Goal: Task Accomplishment & Management: Manage account settings

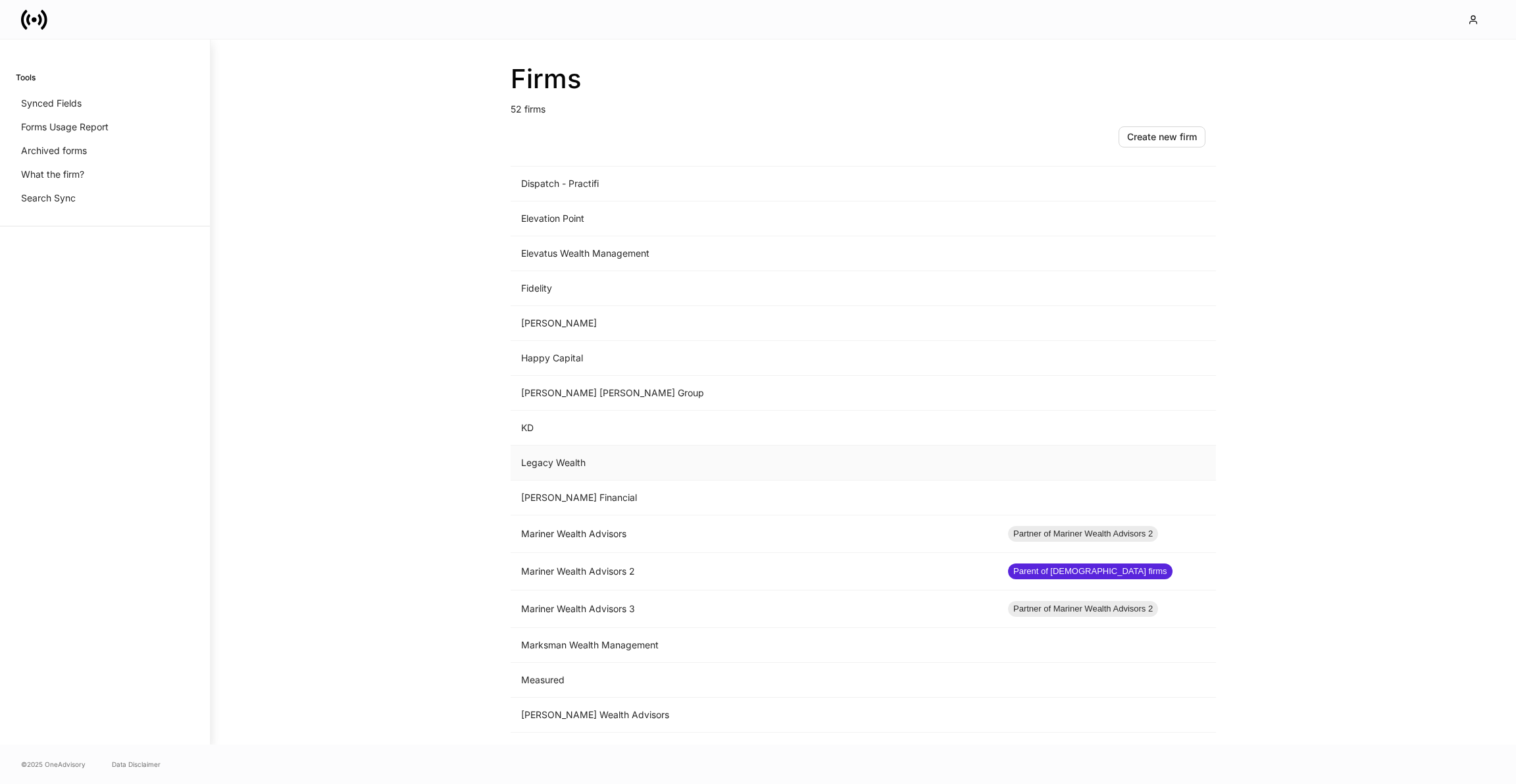
scroll to position [794, 0]
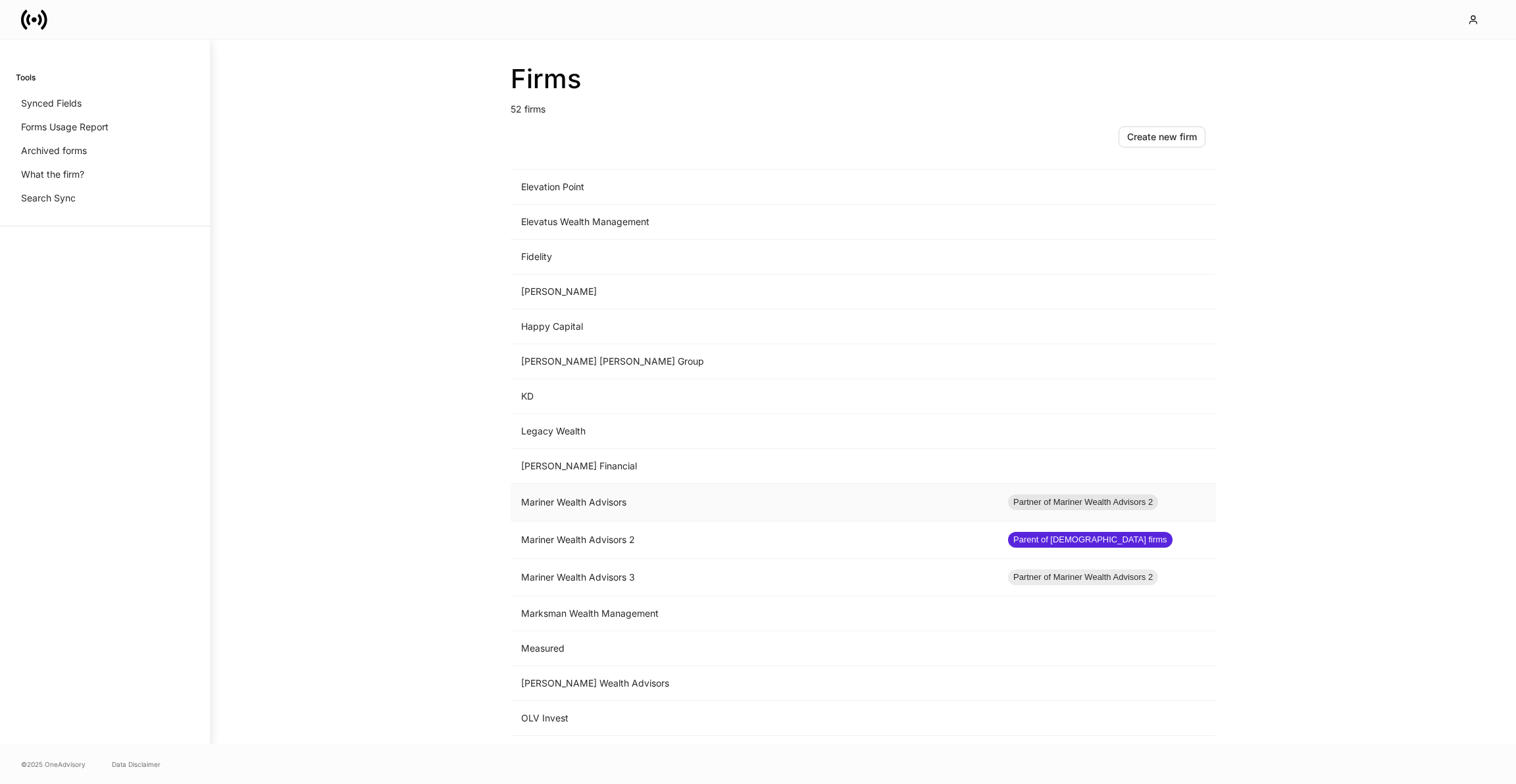
click at [587, 504] on td "Mariner Wealth Advisors" at bounding box center [754, 502] width 487 height 37
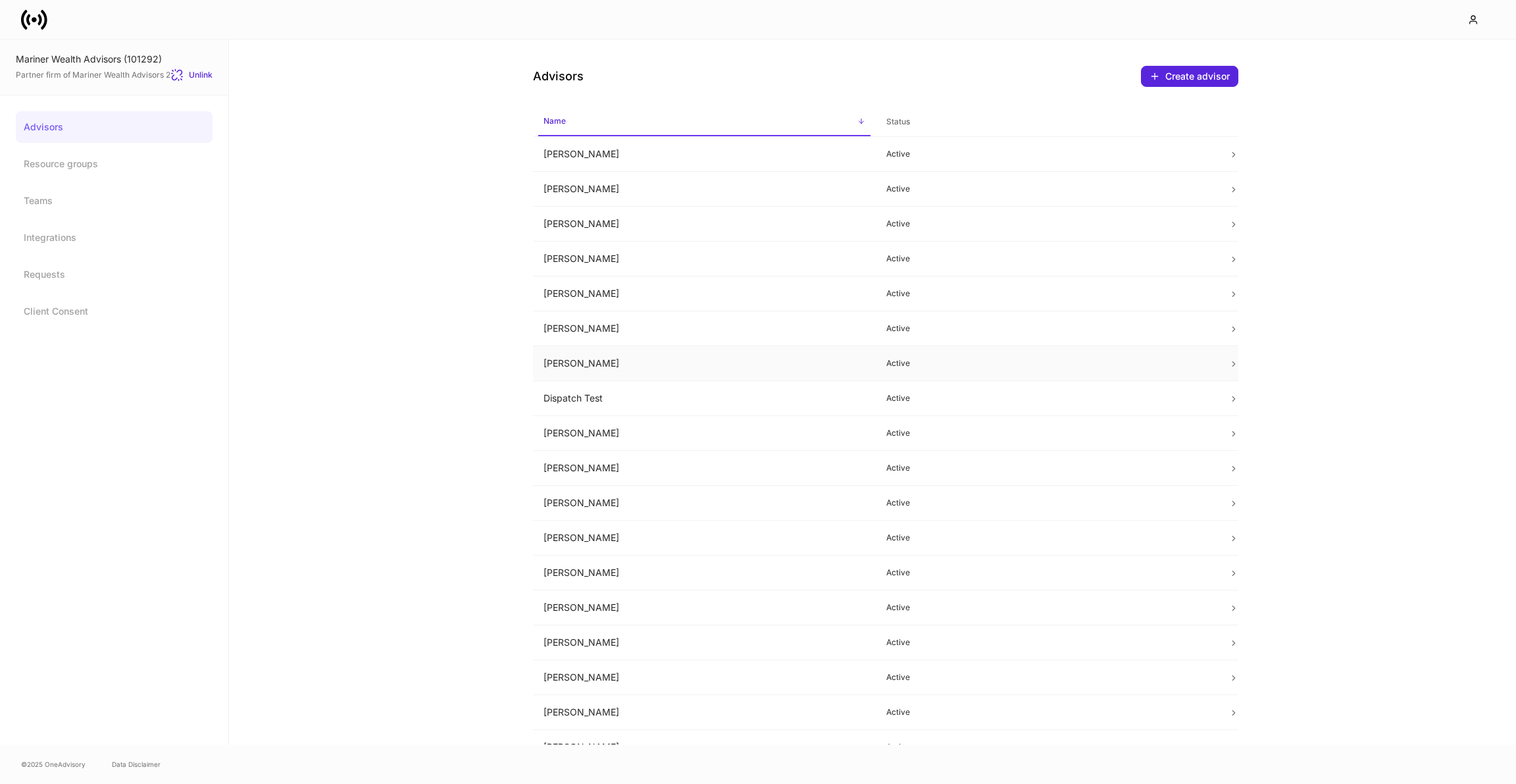
click at [545, 355] on td "[PERSON_NAME]" at bounding box center [704, 363] width 343 height 35
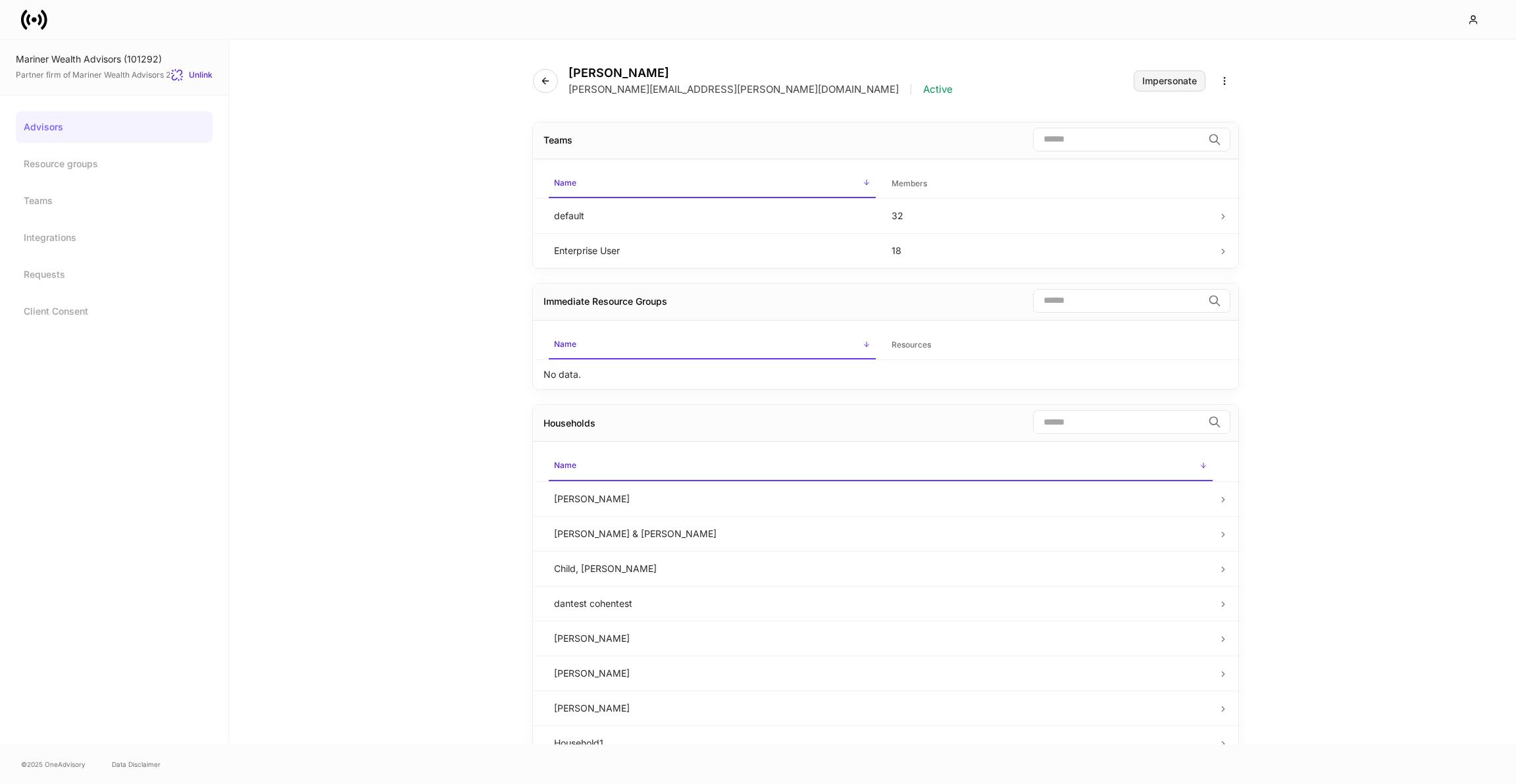
click at [1149, 85] on div "Impersonate" at bounding box center [1169, 81] width 54 height 10
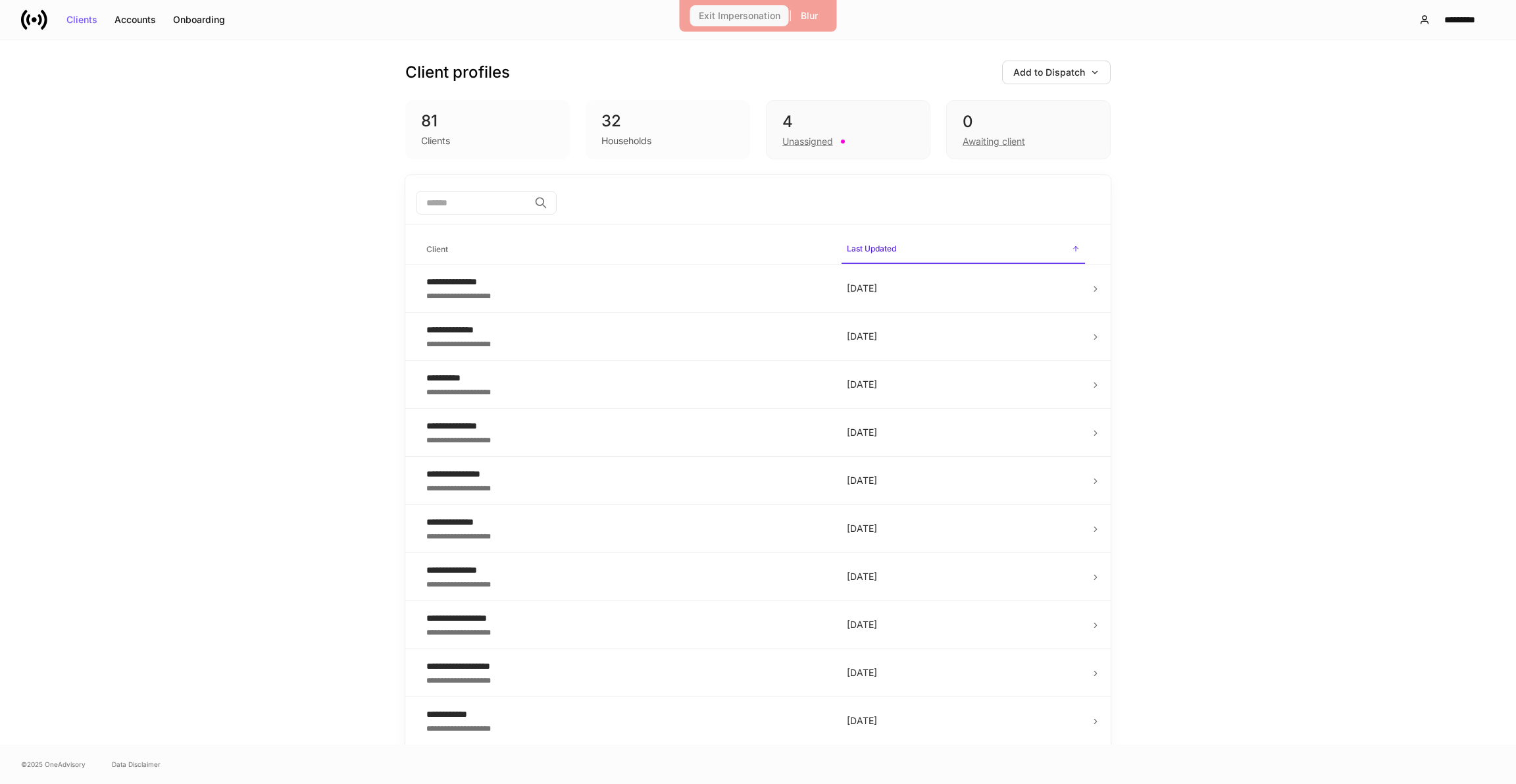
click at [724, 18] on div "Exit Impersonation" at bounding box center [740, 16] width 82 height 10
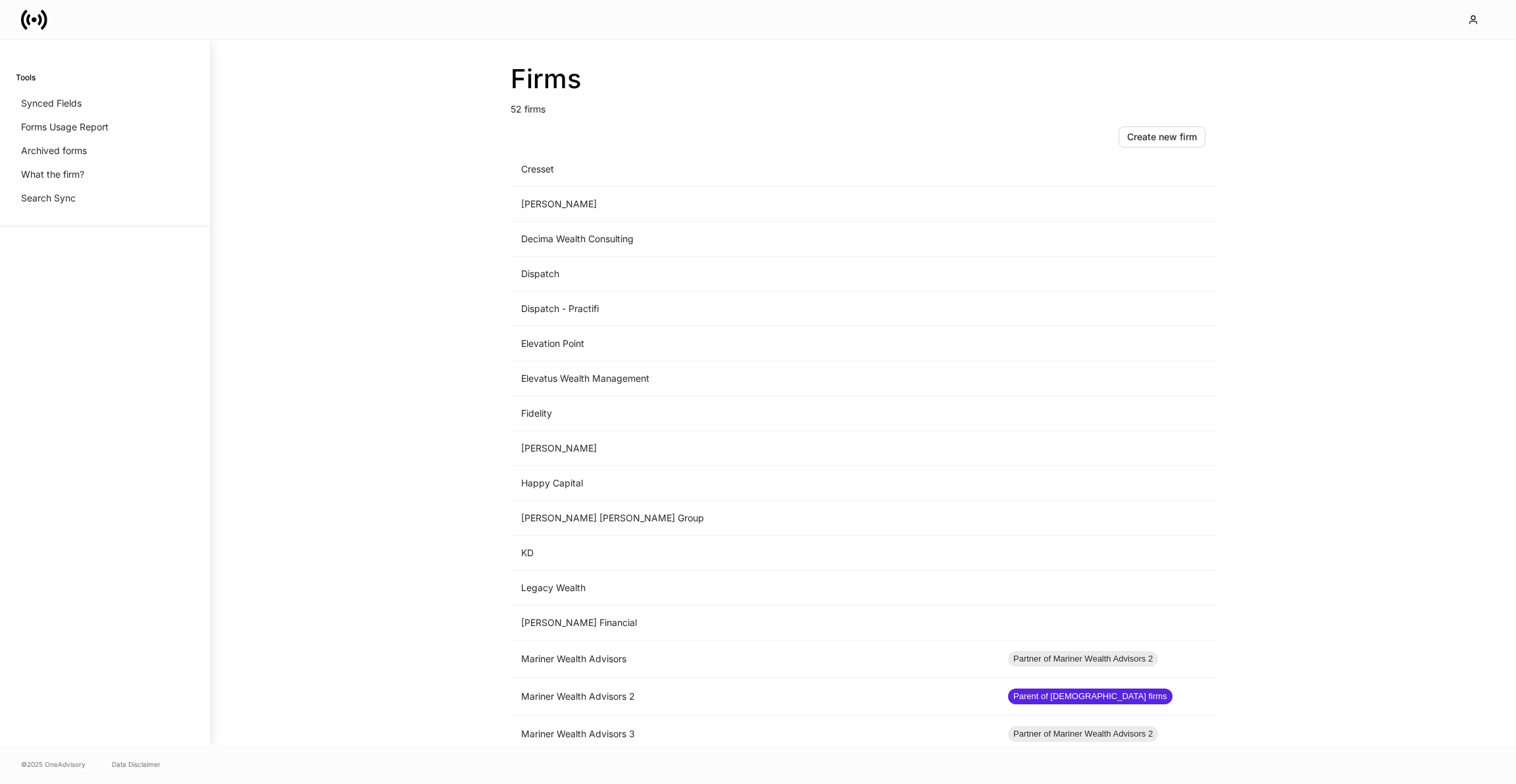
scroll to position [704, 0]
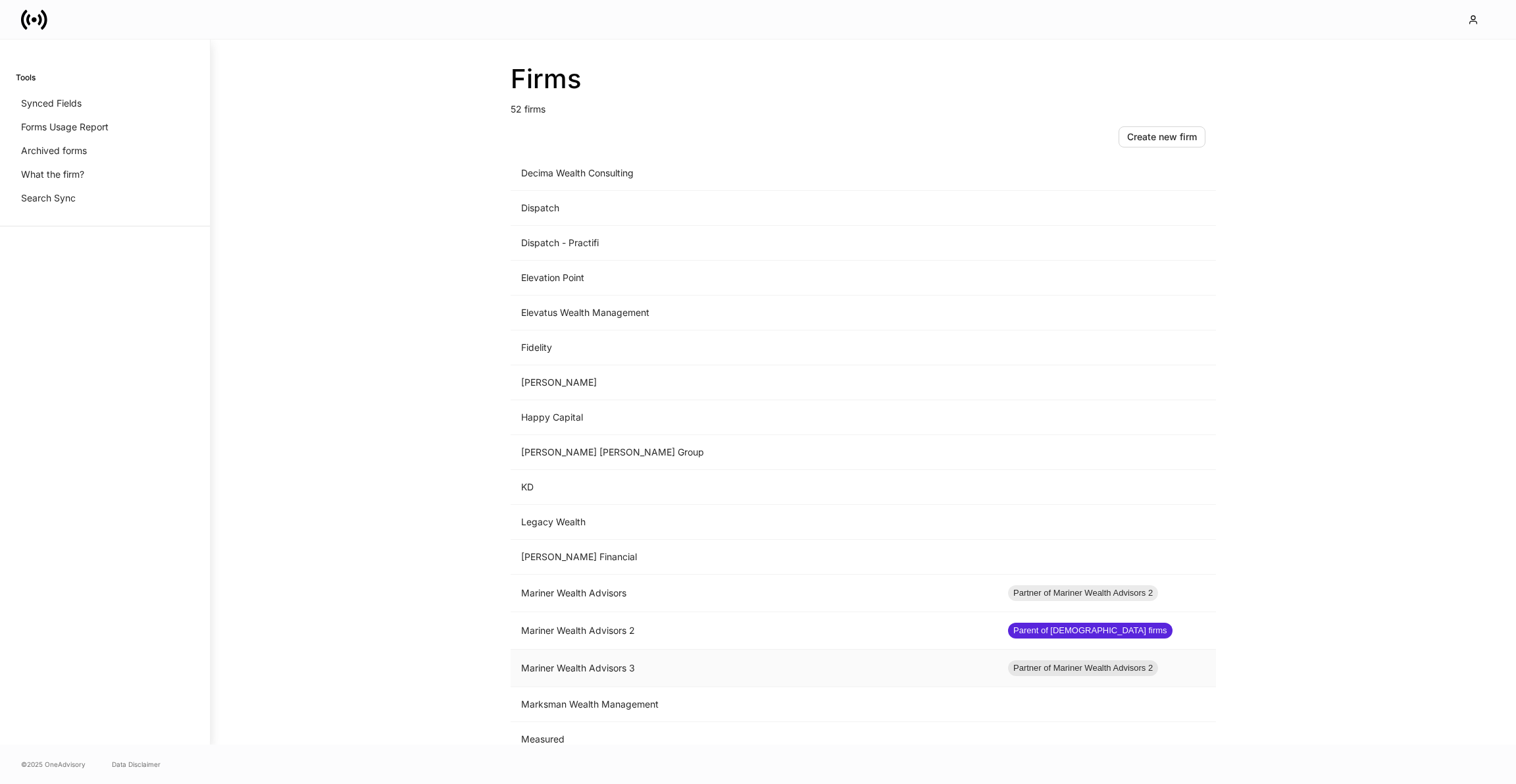
click at [648, 652] on td "Mariner Wealth Advisors 3" at bounding box center [754, 668] width 487 height 37
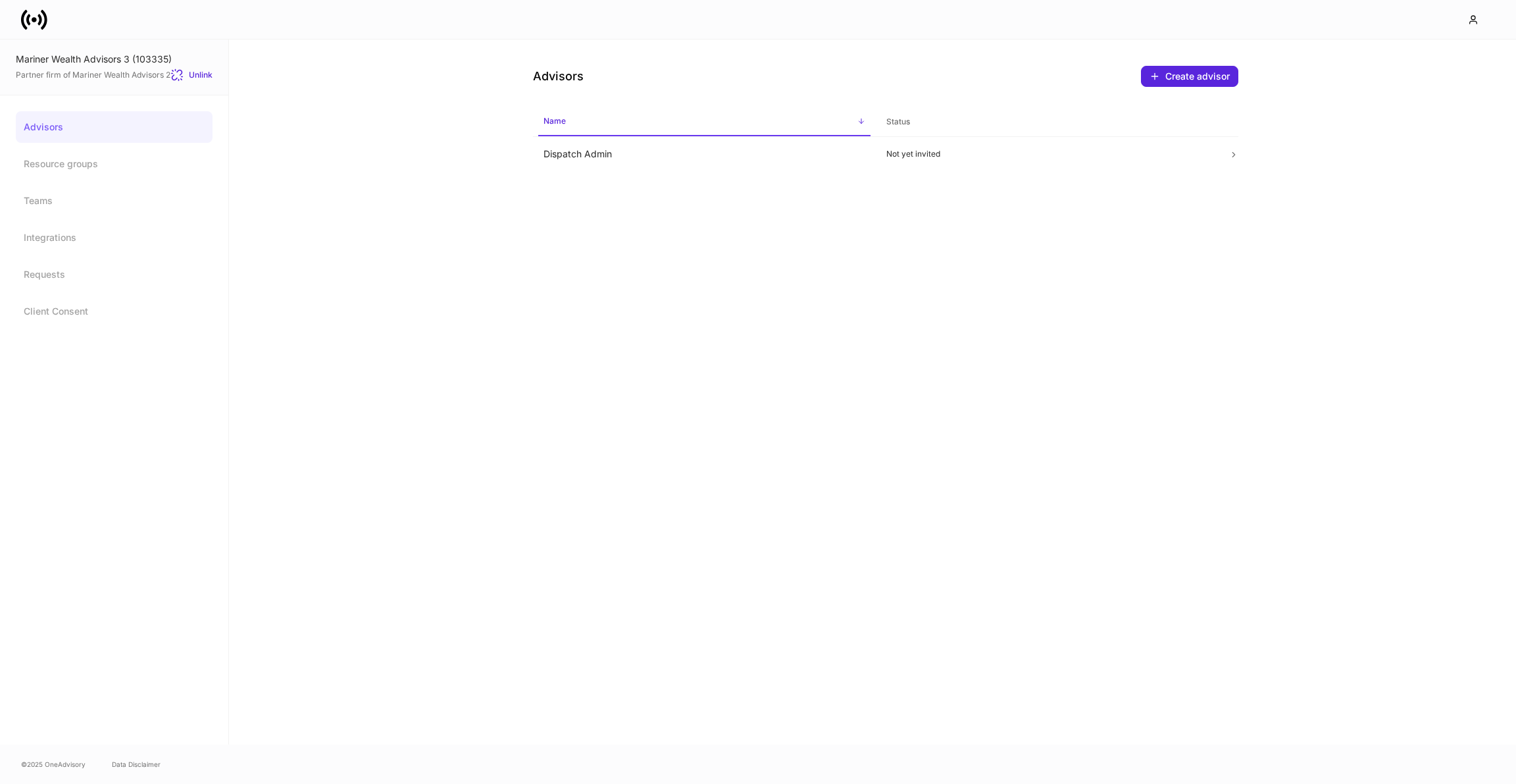
click at [148, 121] on link "Advisors" at bounding box center [114, 127] width 197 height 31
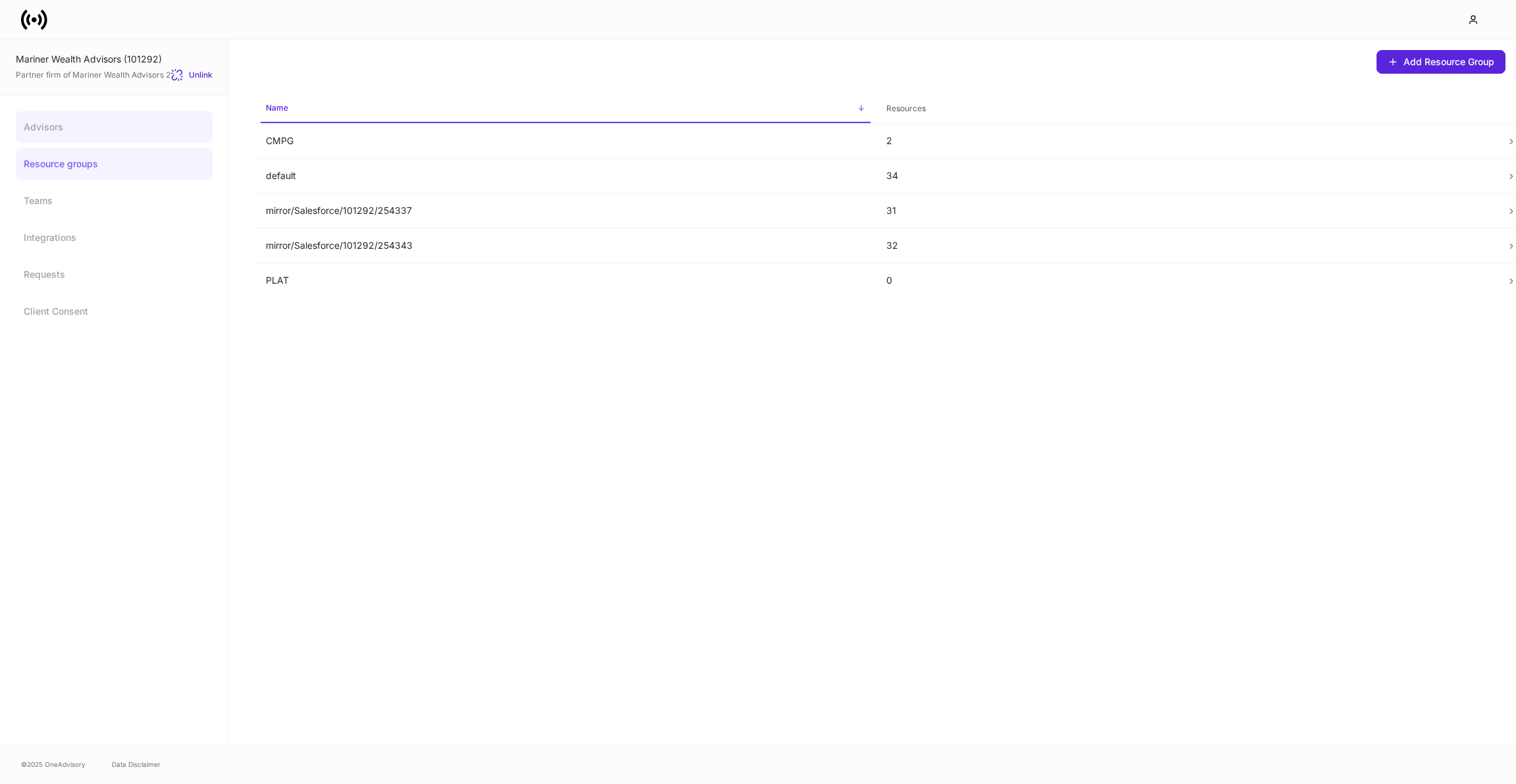
click at [121, 132] on link "Advisors" at bounding box center [114, 127] width 197 height 31
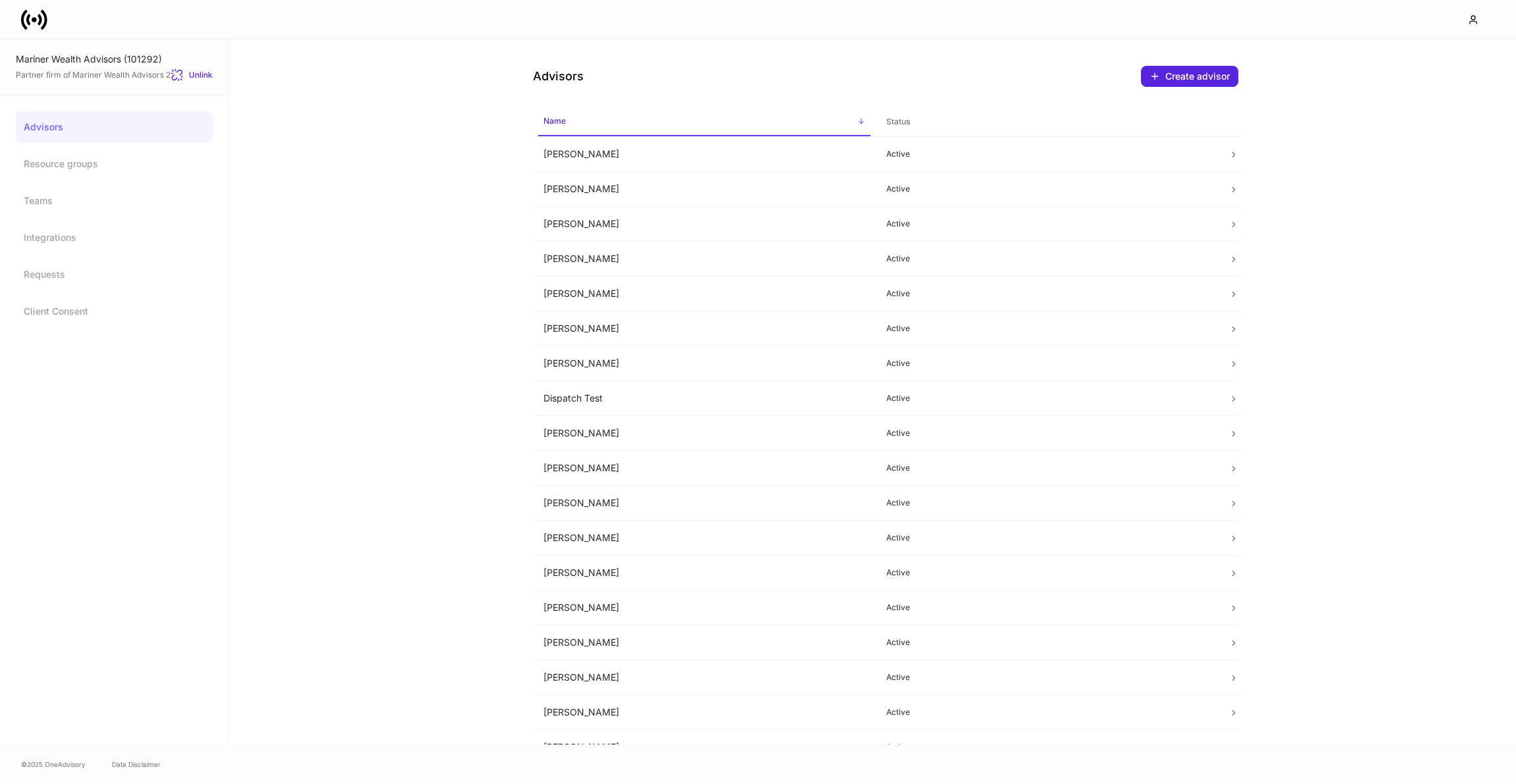
click at [36, 30] on icon at bounding box center [34, 20] width 27 height 27
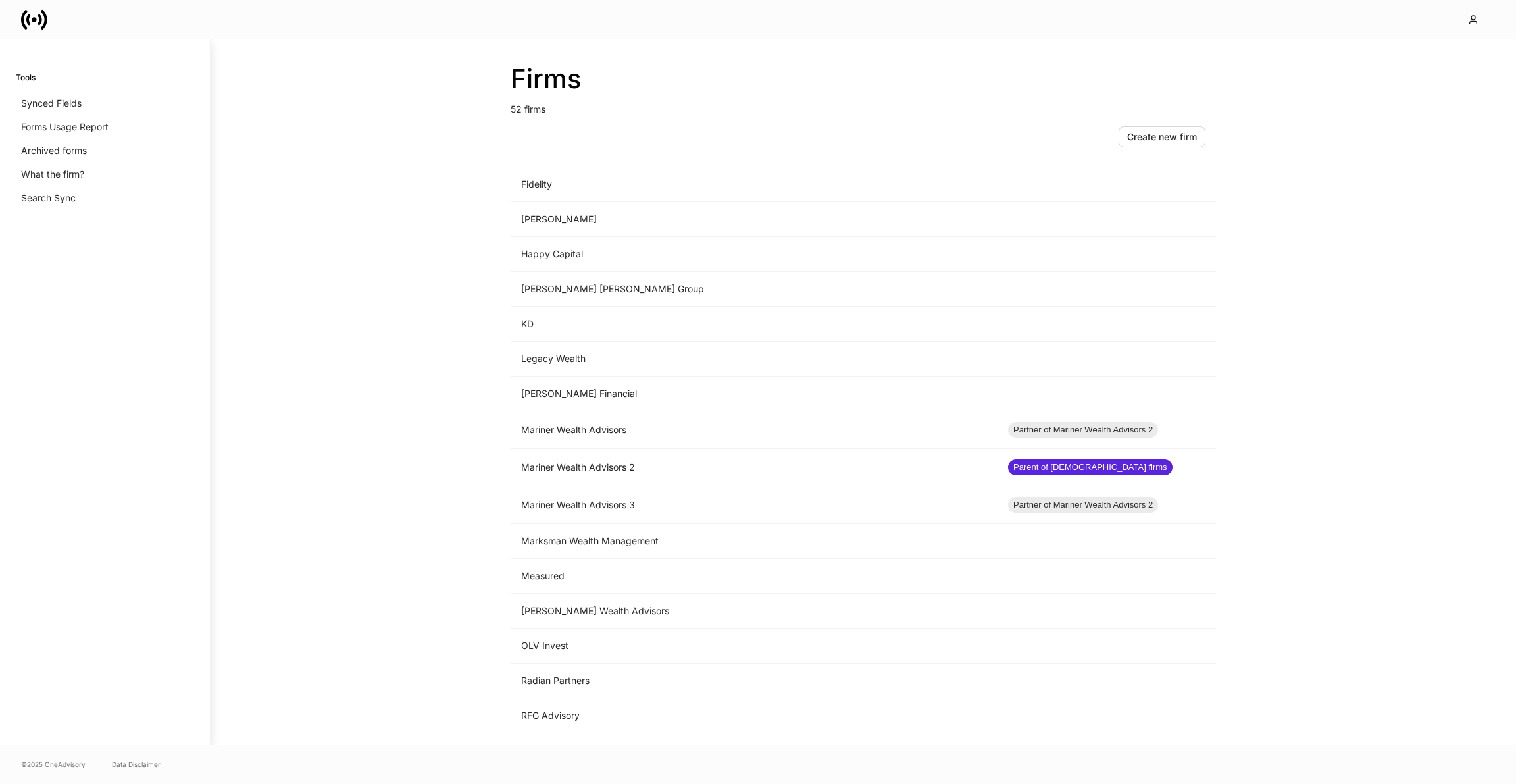
scroll to position [870, 0]
click at [574, 455] on td "Mariner Wealth Advisors 2" at bounding box center [754, 464] width 487 height 37
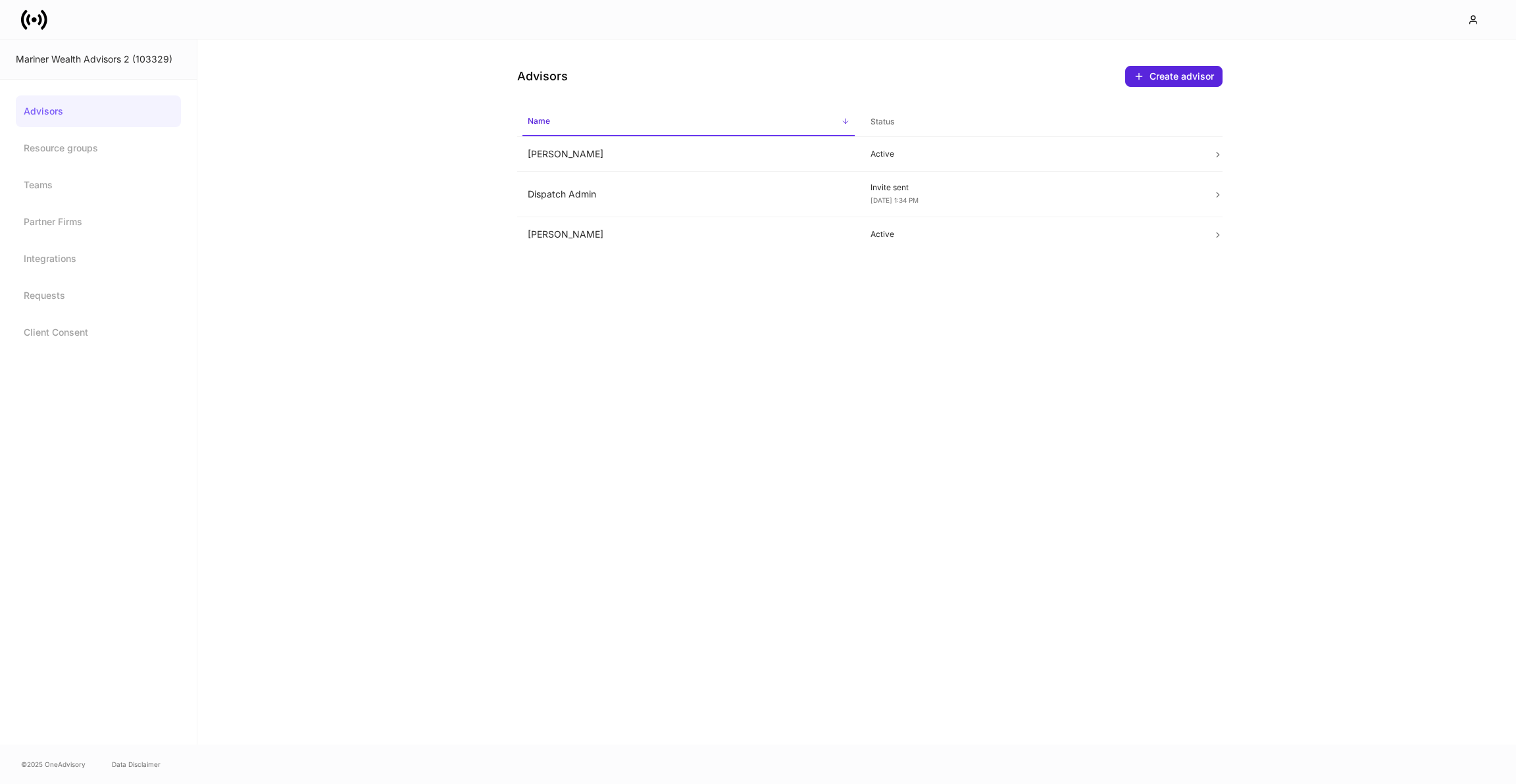
click at [39, 22] on icon at bounding box center [39, 19] width 4 height 11
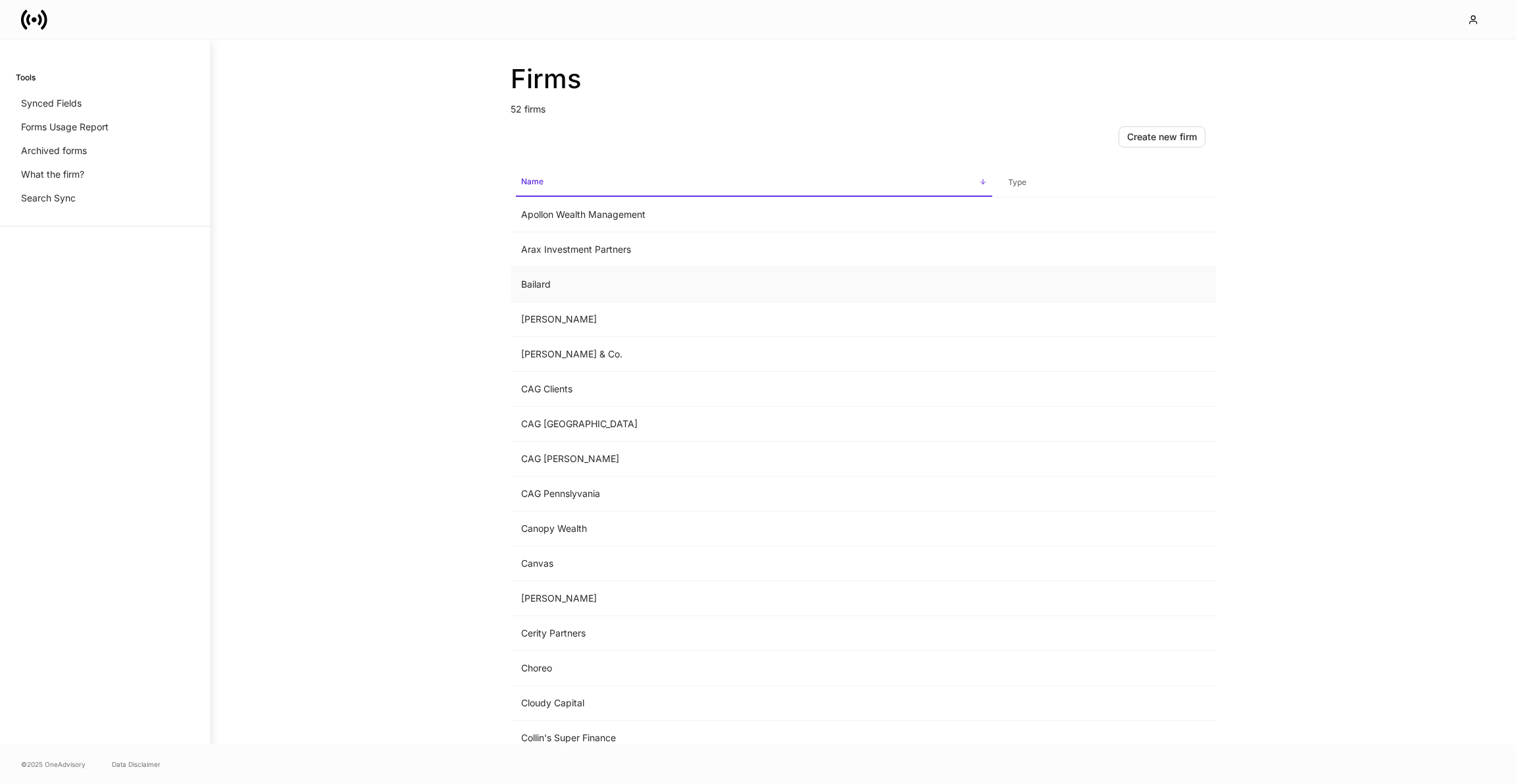
click at [583, 281] on td "Bailard" at bounding box center [754, 284] width 487 height 35
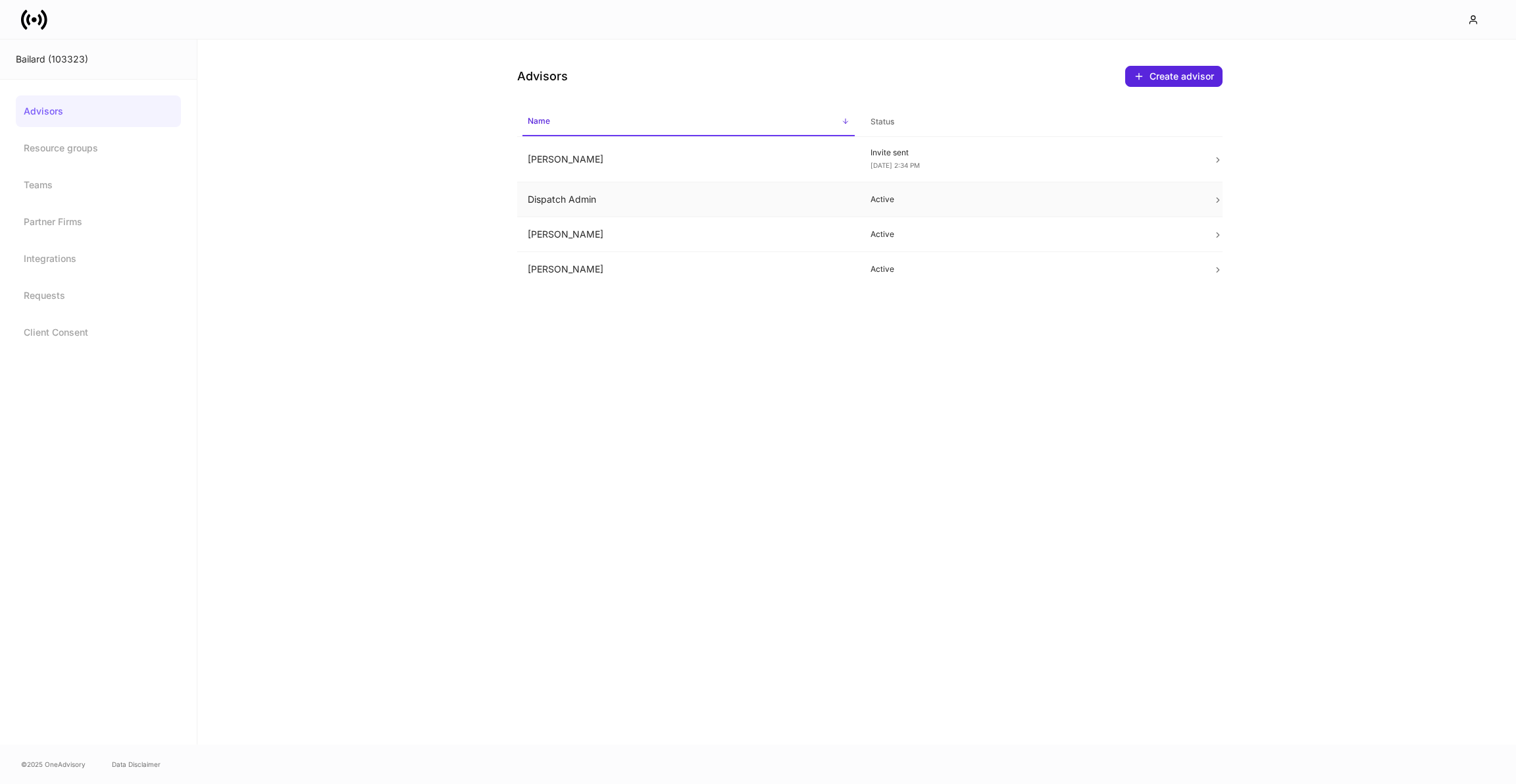
click at [557, 194] on td "Dispatch Admin" at bounding box center [688, 199] width 343 height 35
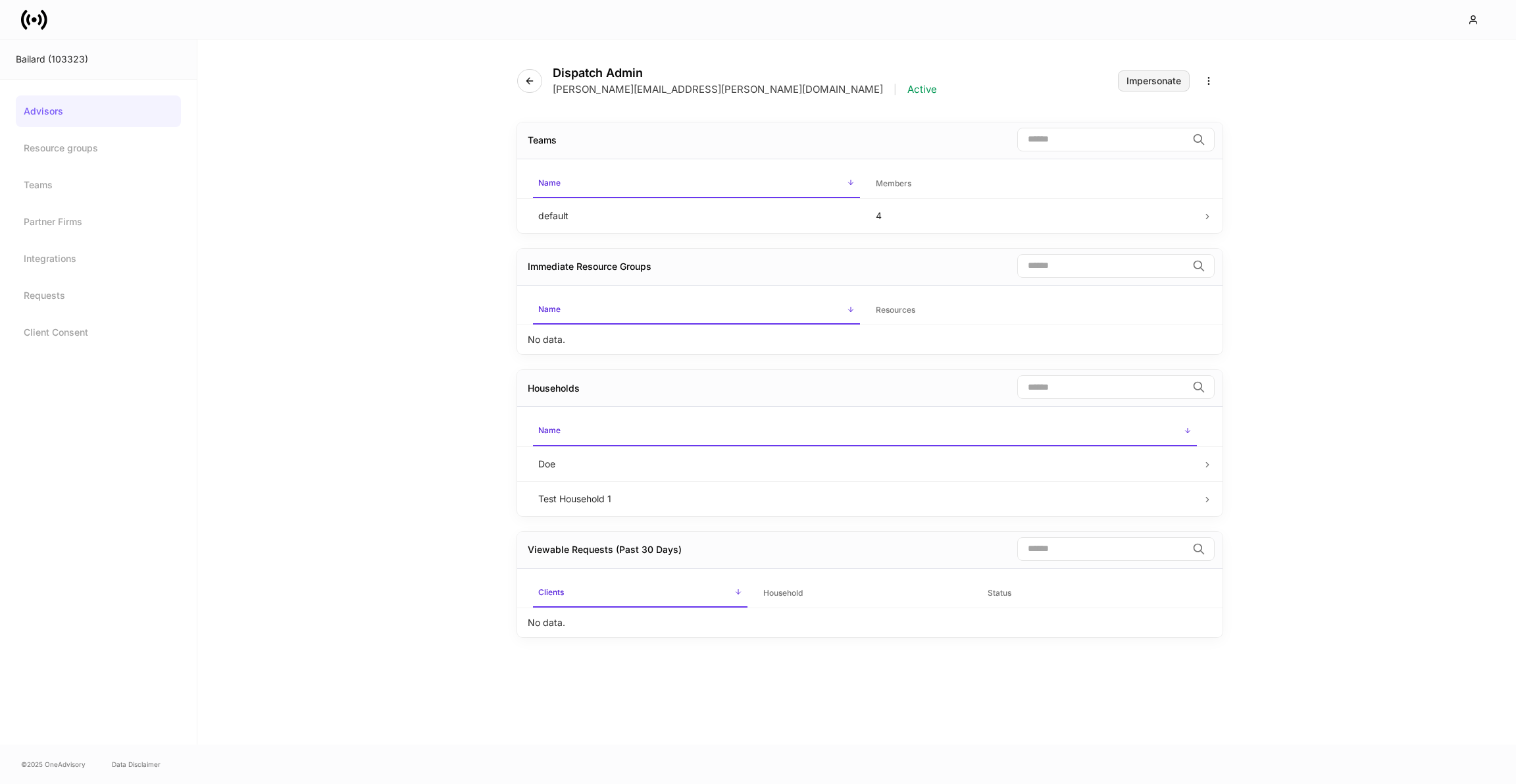
click at [1131, 79] on div "Impersonate" at bounding box center [1153, 81] width 54 height 10
click at [873, 73] on div "Dispatch Admin erika+bailard+demo@dispatch.io | Active Impersonate" at bounding box center [869, 72] width 705 height 67
click at [519, 77] on button "button" at bounding box center [530, 80] width 25 height 24
